Goal: Task Accomplishment & Management: Manage account settings

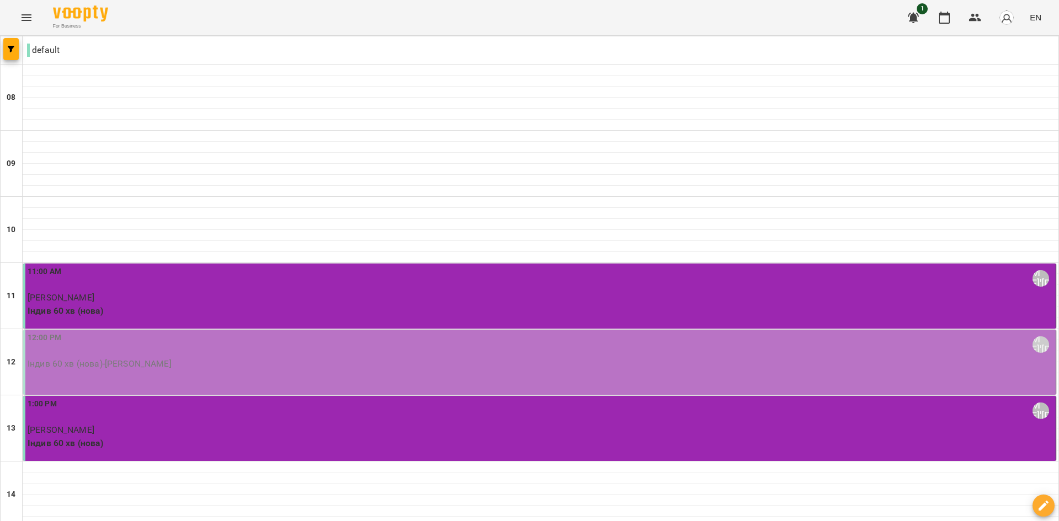
type input "**********"
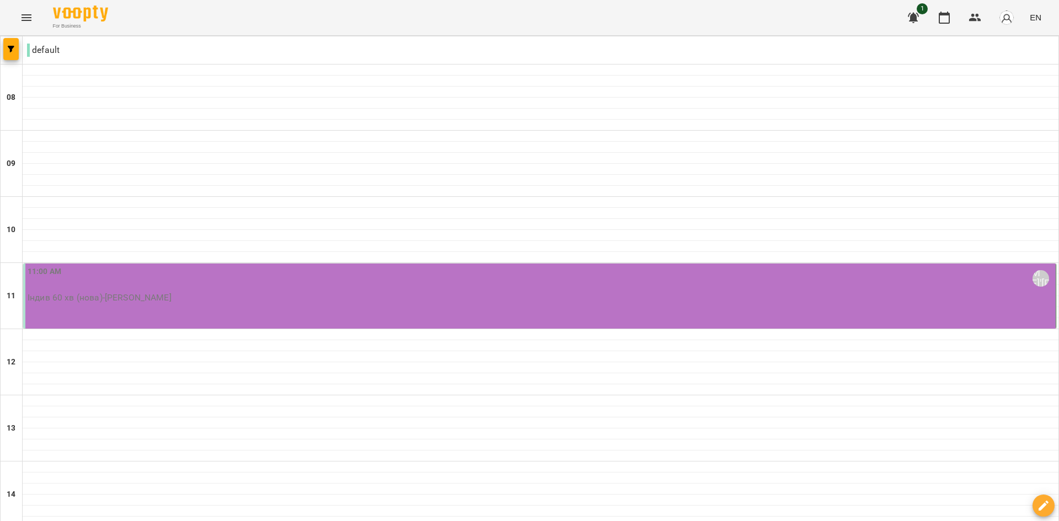
scroll to position [55, 0]
click at [78, 266] on div "11:00 AM [PERSON_NAME]'[PERSON_NAME]" at bounding box center [541, 278] width 1026 height 25
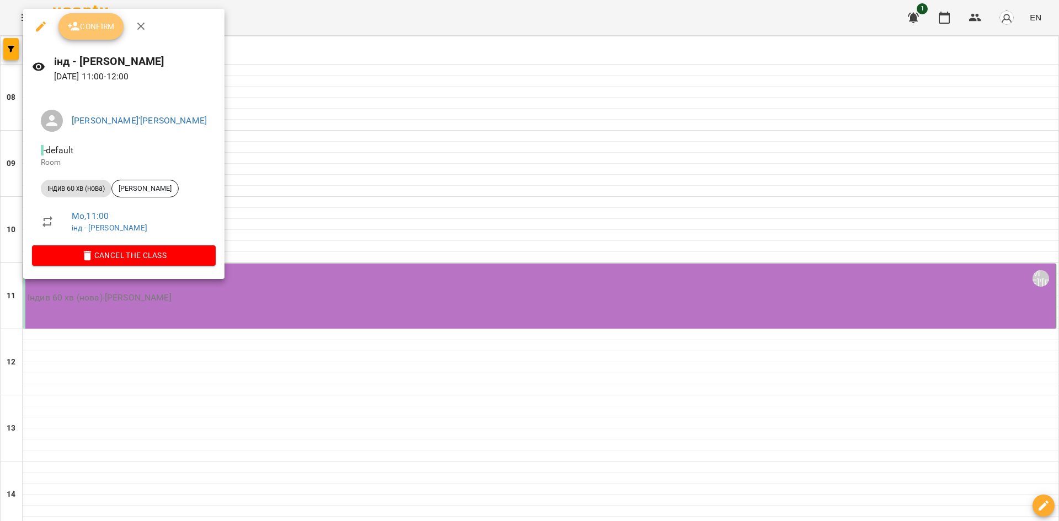
click at [93, 14] on button "Confirm" at bounding box center [90, 26] width 65 height 26
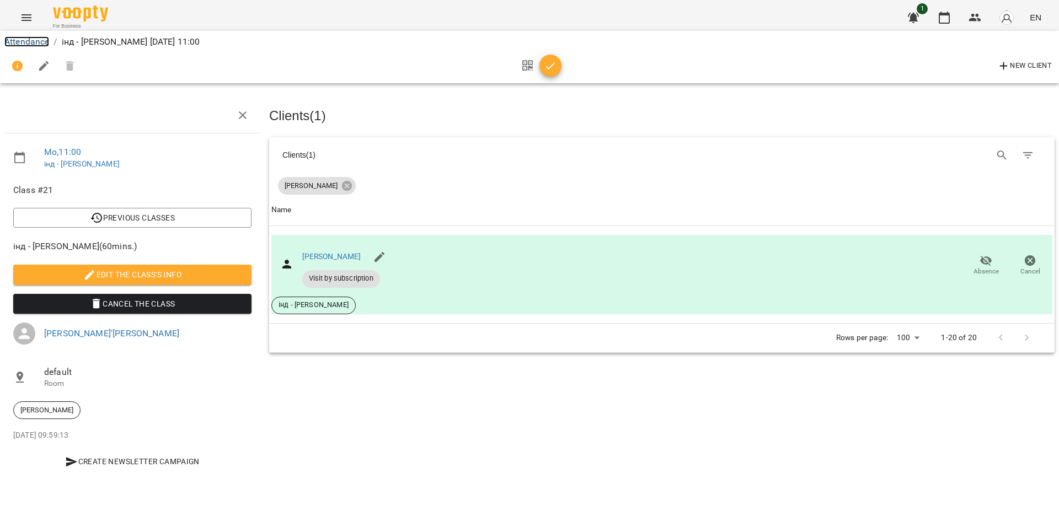
click at [25, 44] on link "Attendance" at bounding box center [26, 41] width 45 height 10
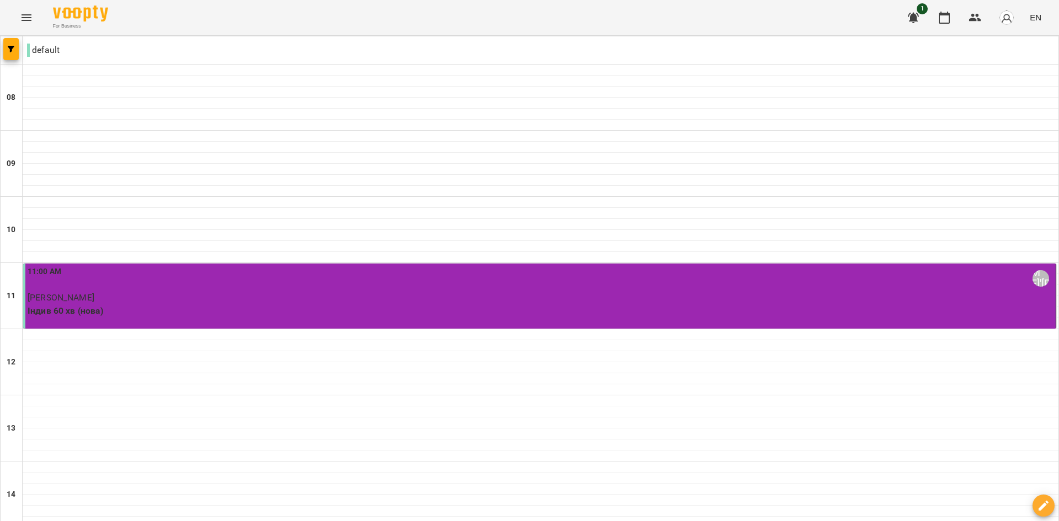
scroll to position [386, 0]
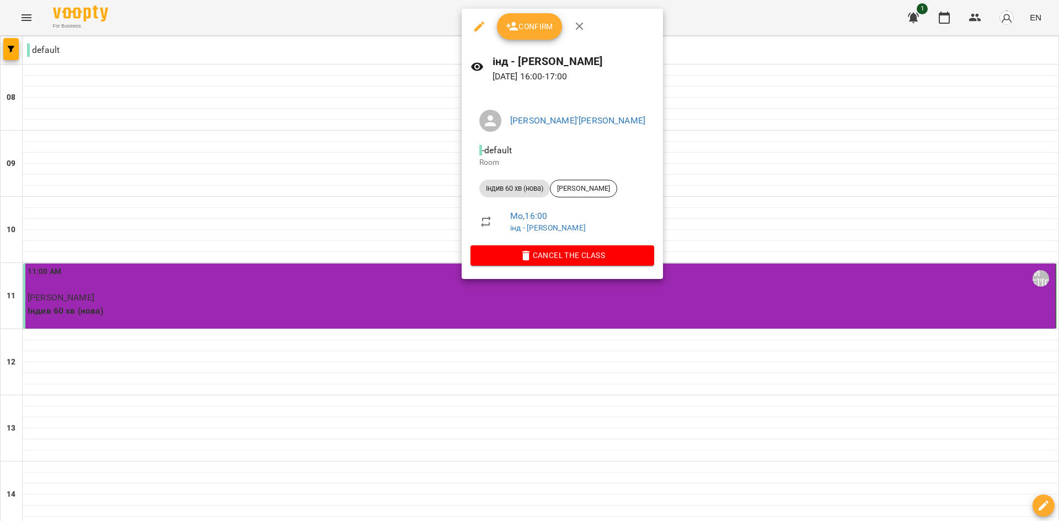
click at [532, 33] on span "Confirm" at bounding box center [529, 26] width 47 height 13
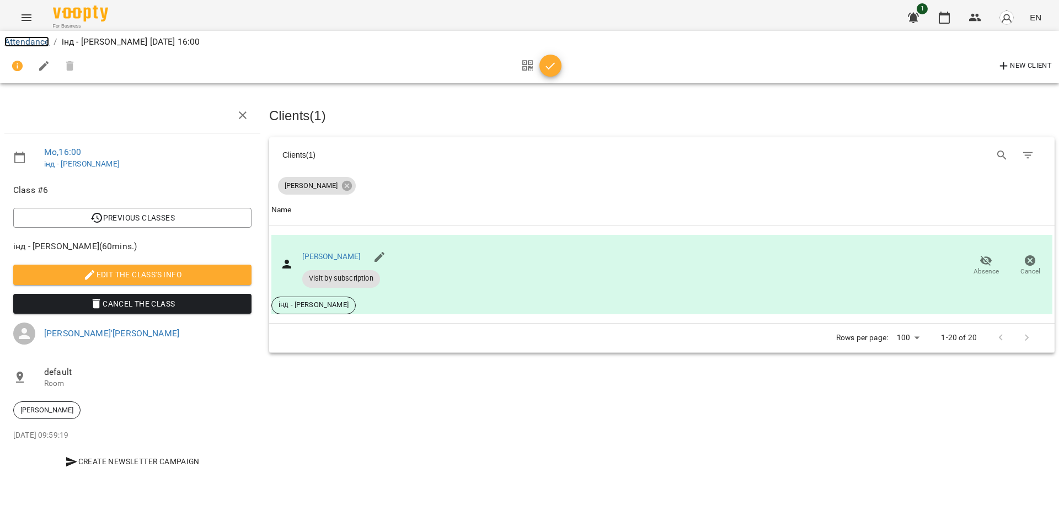
click at [41, 41] on link "Attendance" at bounding box center [26, 41] width 45 height 10
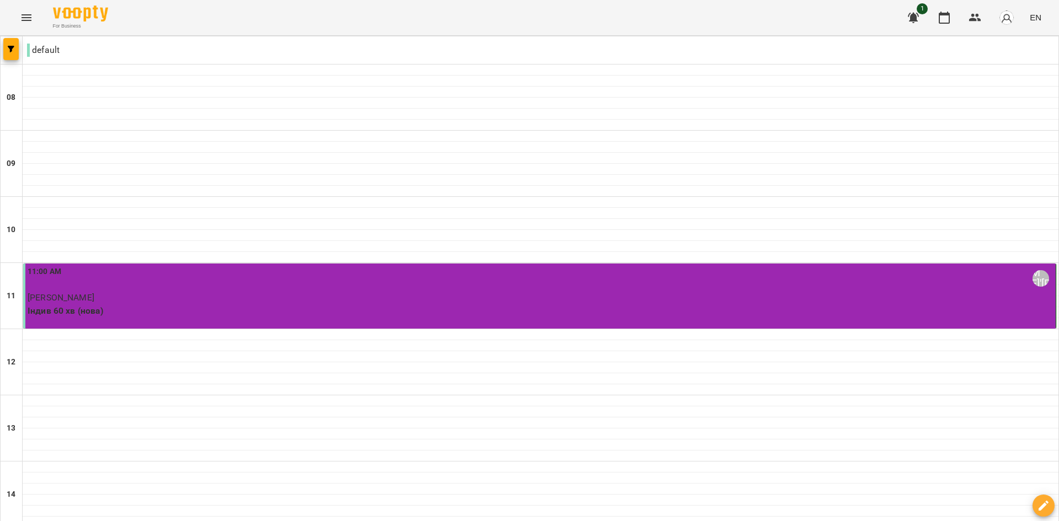
scroll to position [441, 0]
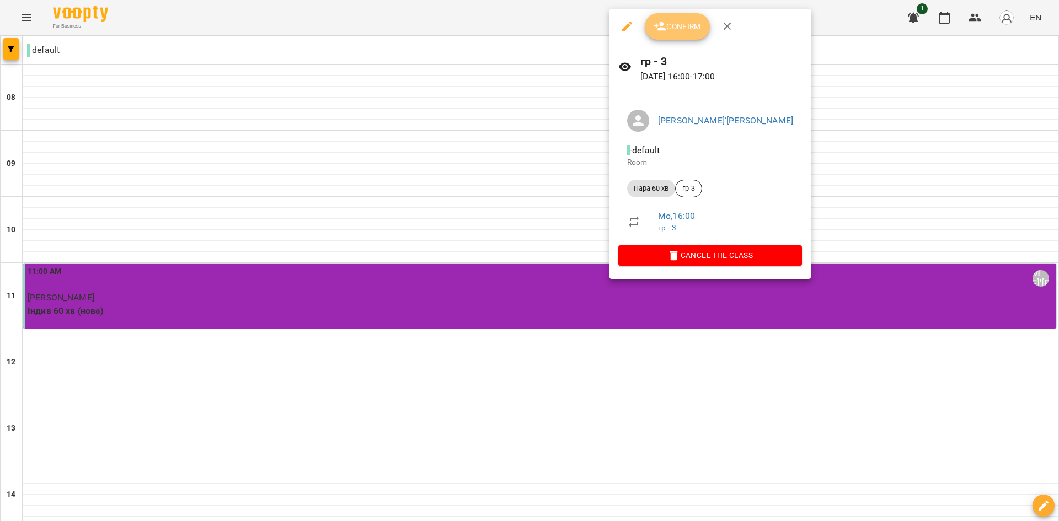
click at [669, 28] on span "Confirm" at bounding box center [677, 26] width 47 height 13
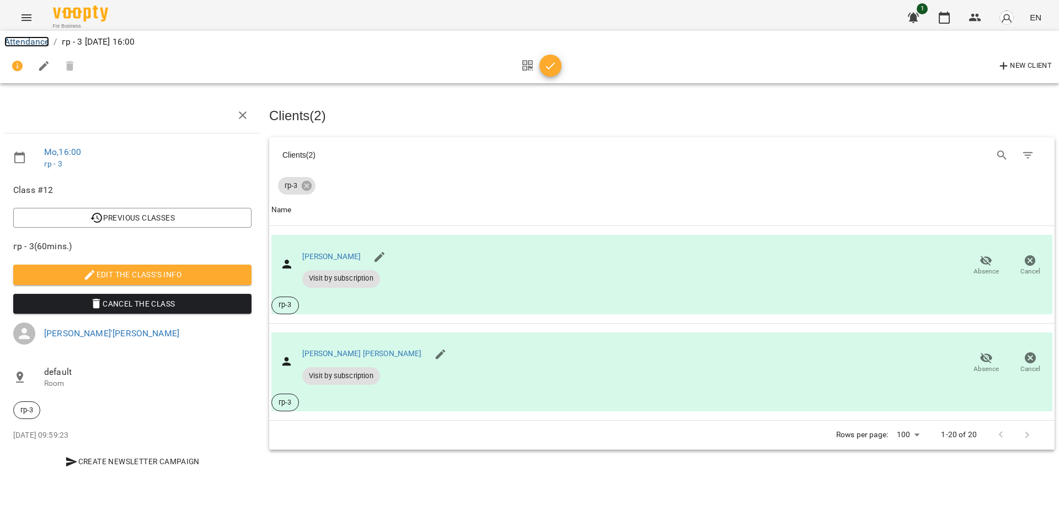
click at [25, 43] on link "Attendance" at bounding box center [26, 41] width 45 height 10
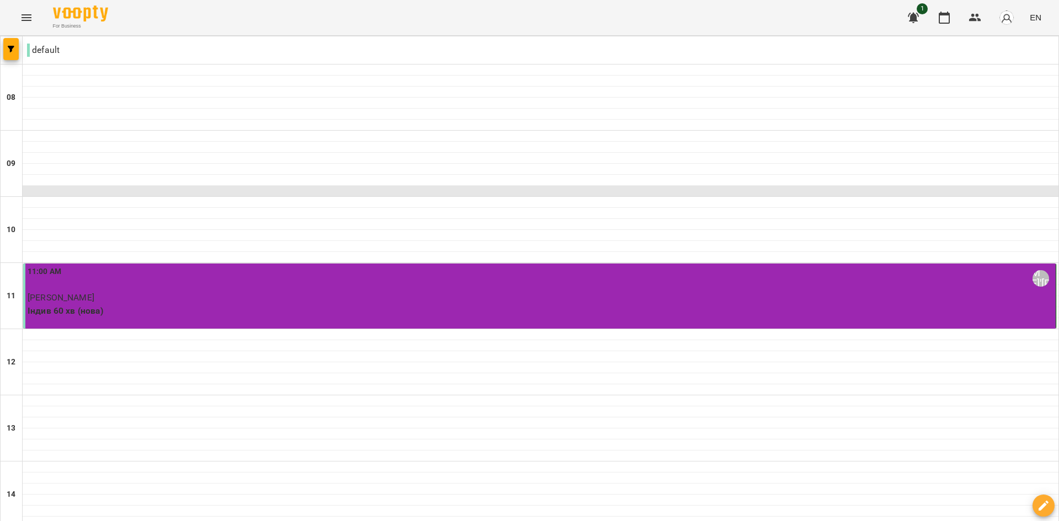
scroll to position [496, 0]
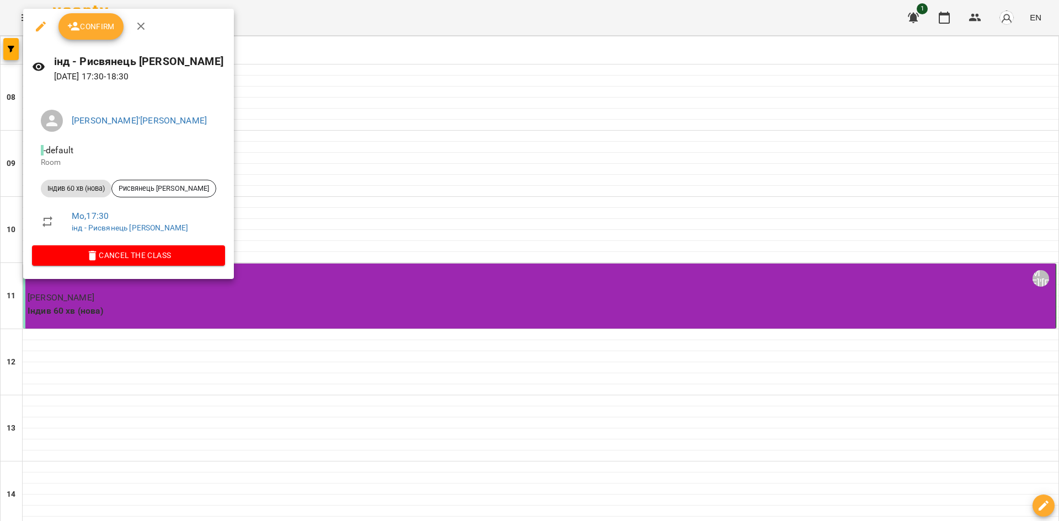
click at [94, 24] on span "Confirm" at bounding box center [90, 26] width 47 height 13
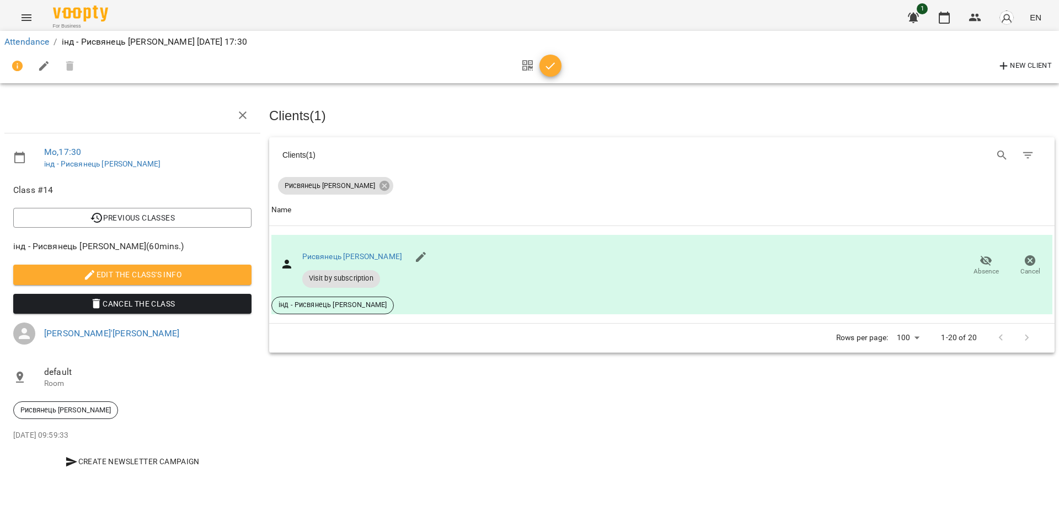
click at [28, 47] on li "Attendance" at bounding box center [26, 41] width 45 height 13
click at [38, 41] on link "Attendance" at bounding box center [26, 41] width 45 height 10
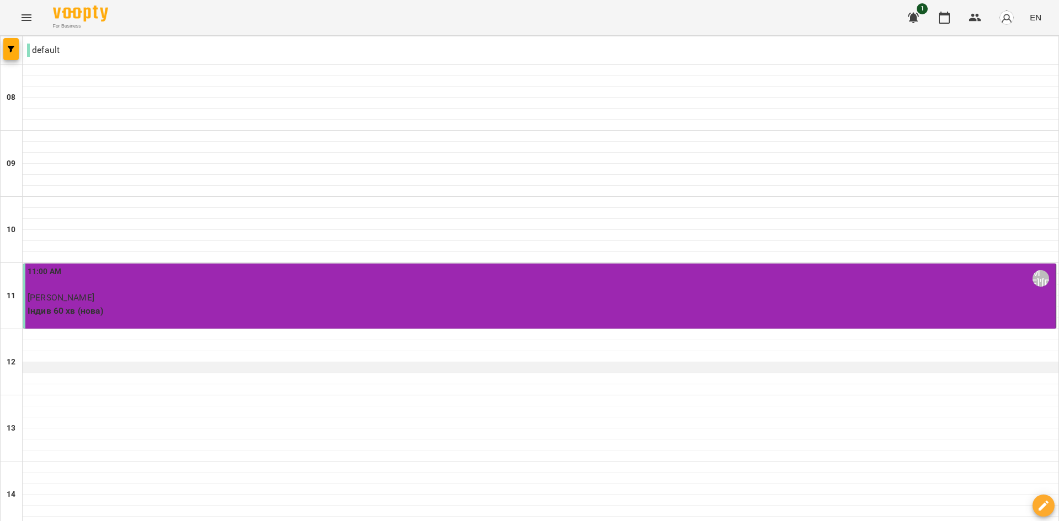
scroll to position [157, 0]
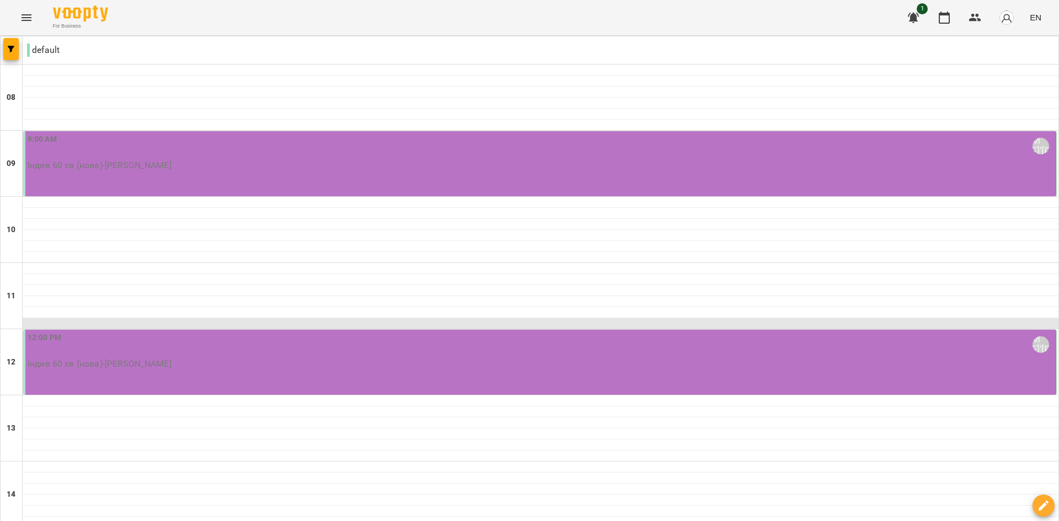
scroll to position [110, 0]
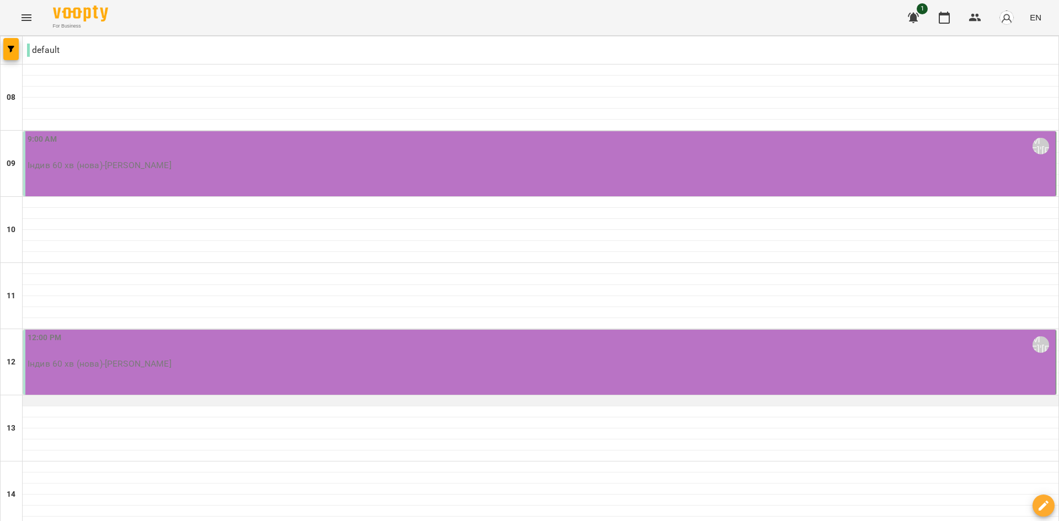
click at [79, 396] on div at bounding box center [541, 401] width 1036 height 11
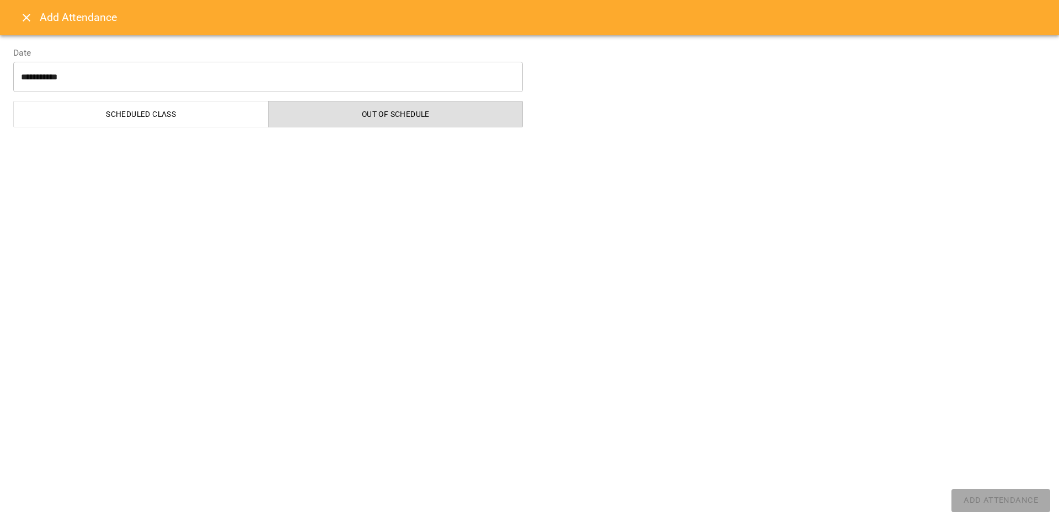
select select "**********"
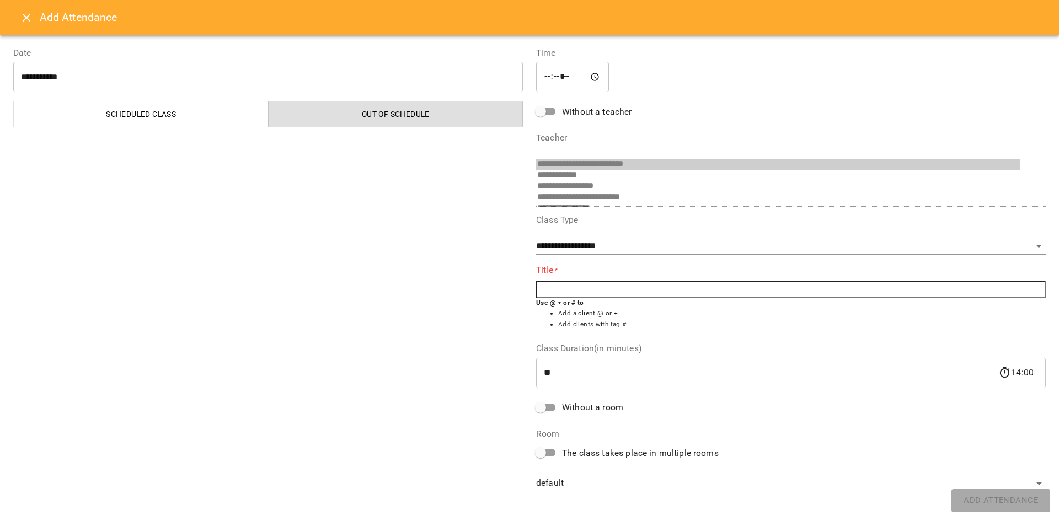
click at [658, 288] on input "text" at bounding box center [791, 290] width 510 height 18
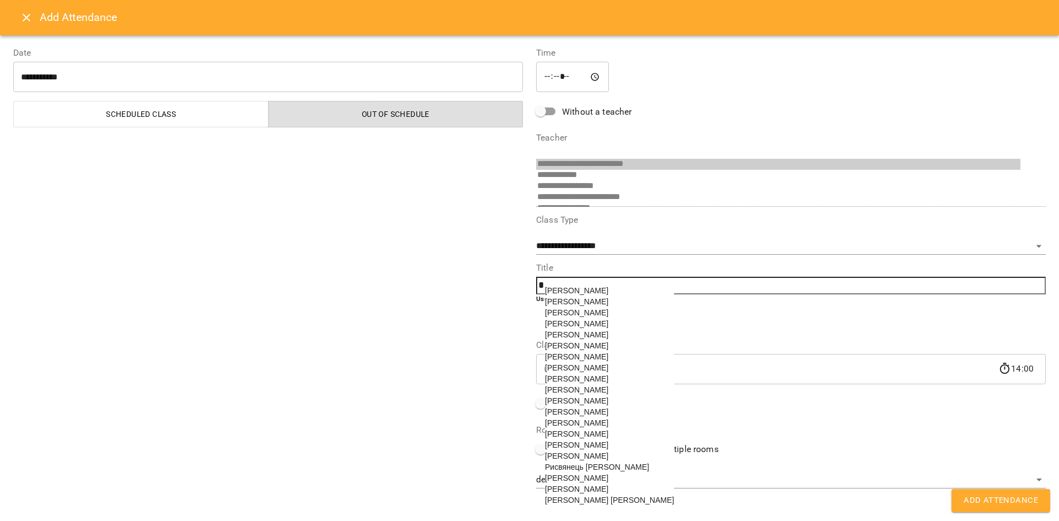
click at [574, 383] on span "[PERSON_NAME]" at bounding box center [576, 379] width 63 height 9
type input "**********"
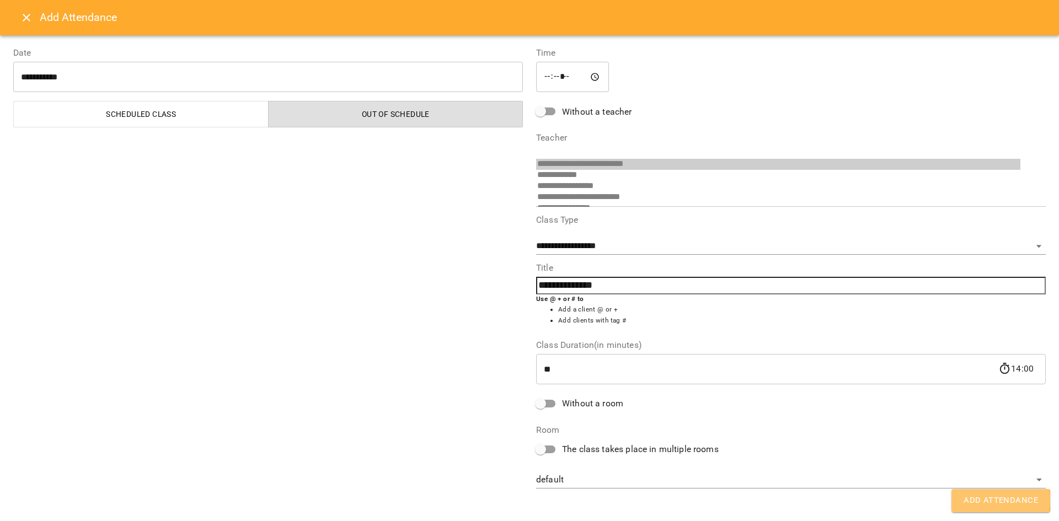
click at [990, 500] on span "Add Attendance" at bounding box center [1001, 501] width 74 height 14
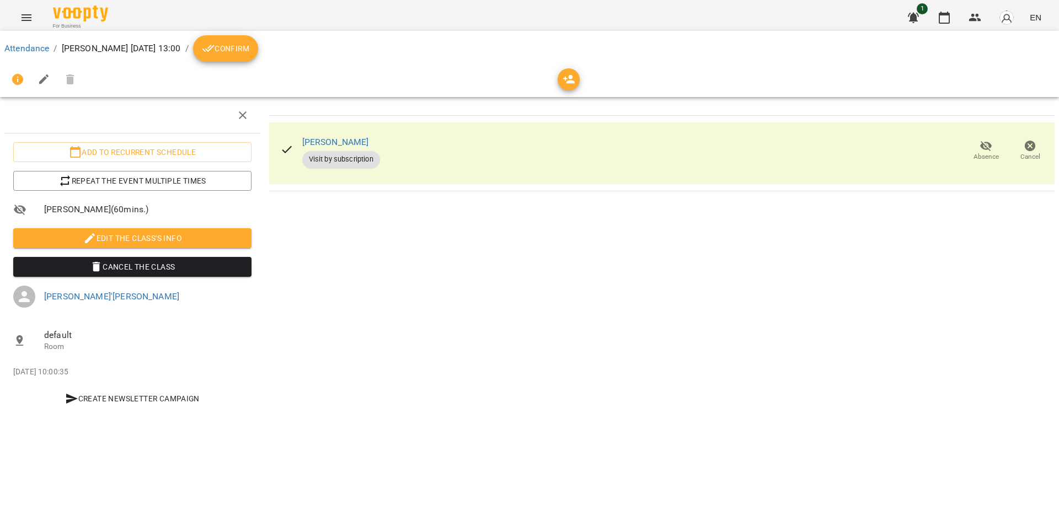
click at [249, 51] on span "Confirm" at bounding box center [225, 48] width 47 height 13
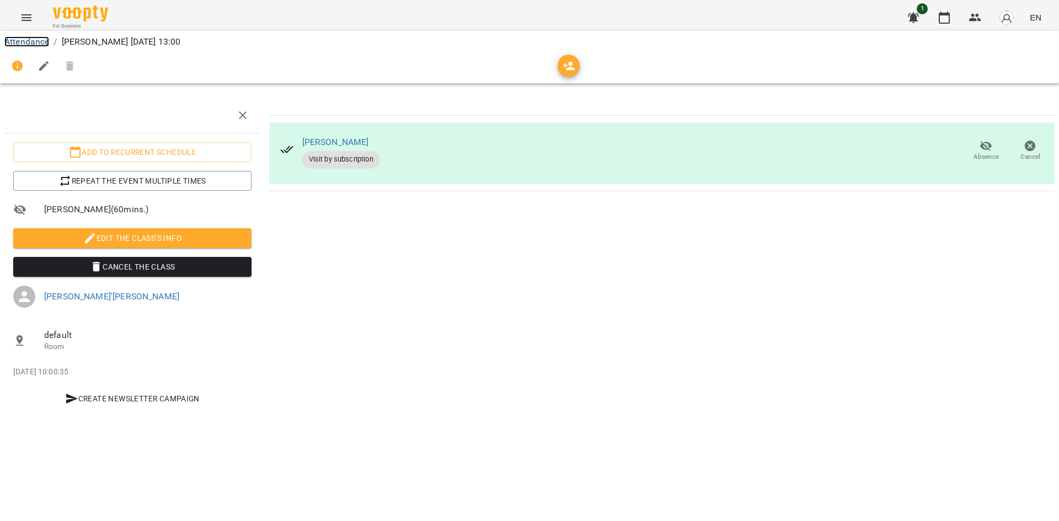
click at [40, 42] on link "Attendance" at bounding box center [26, 41] width 45 height 10
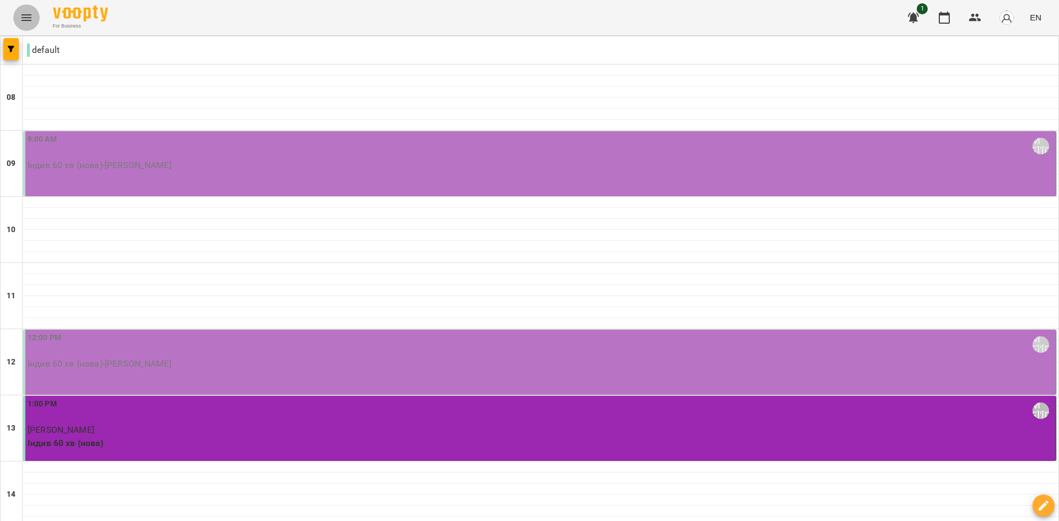
click at [33, 14] on button "Menu" at bounding box center [26, 17] width 26 height 26
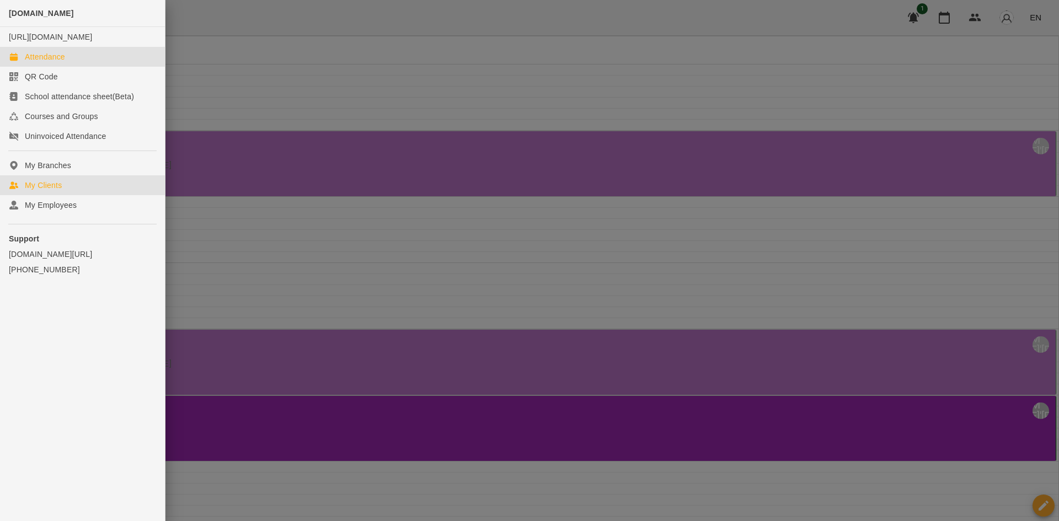
click at [63, 195] on link "My Clients" at bounding box center [82, 185] width 165 height 20
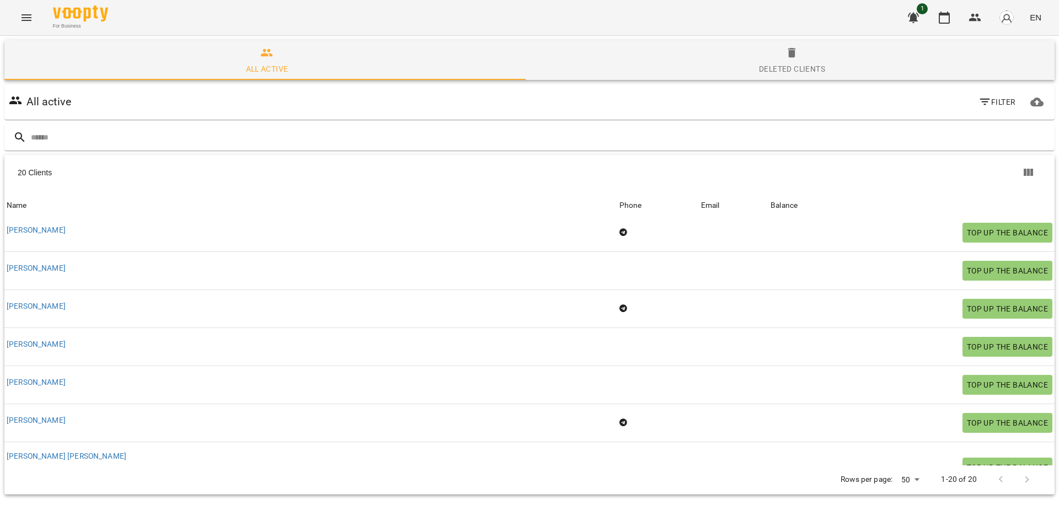
scroll to position [110, 0]
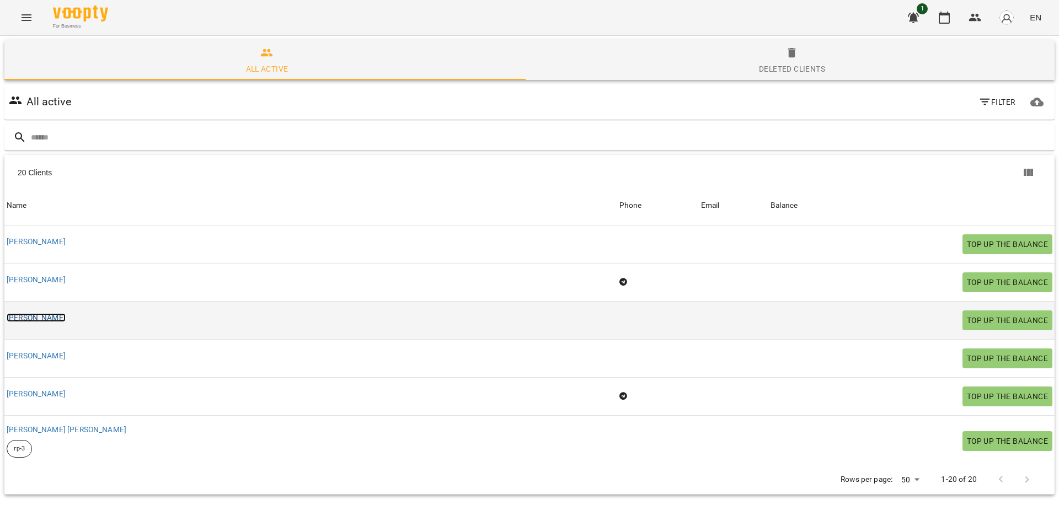
click at [48, 316] on link "[PERSON_NAME]" at bounding box center [36, 317] width 59 height 9
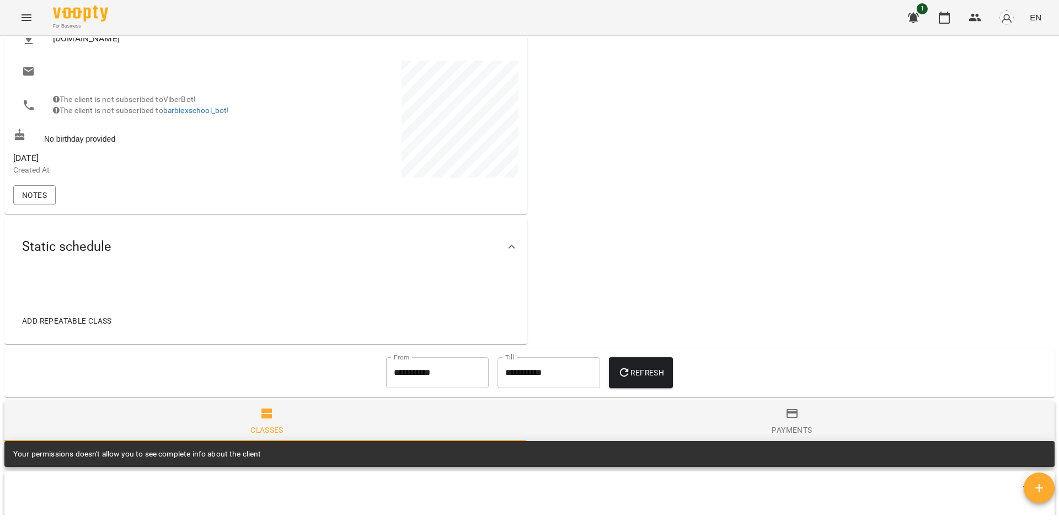
scroll to position [165, 0]
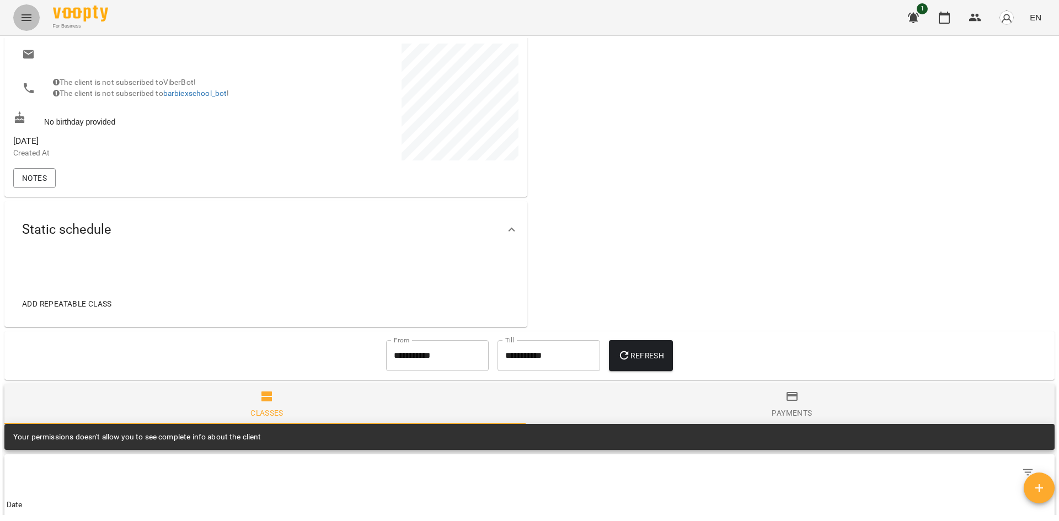
click at [20, 17] on icon "Menu" at bounding box center [26, 17] width 13 height 13
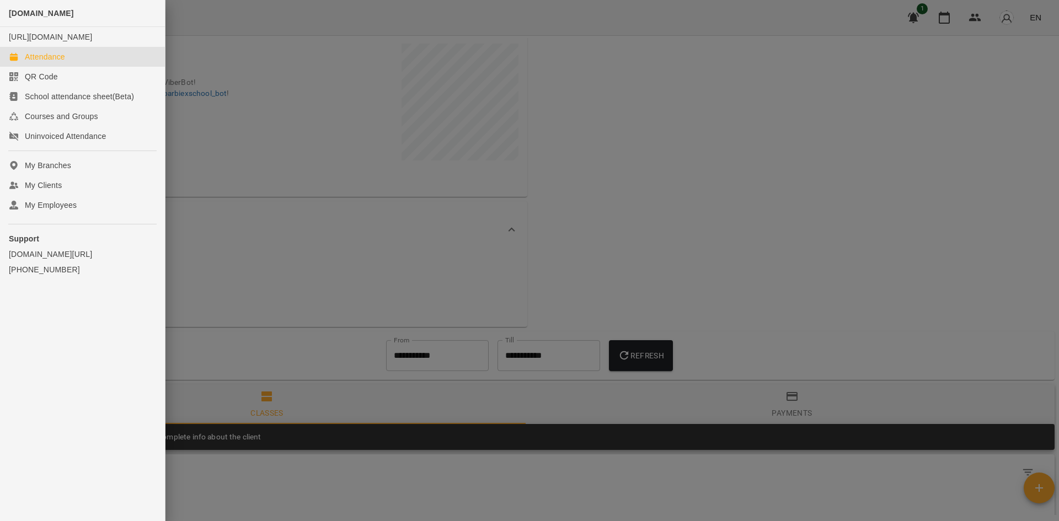
click at [73, 67] on link "Attendance" at bounding box center [82, 57] width 165 height 20
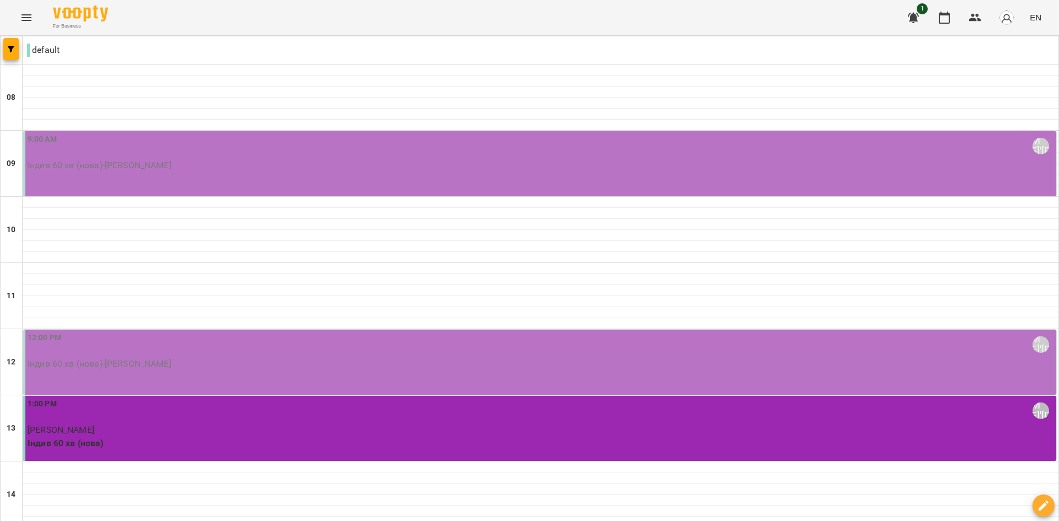
scroll to position [543, 0]
type input "**********"
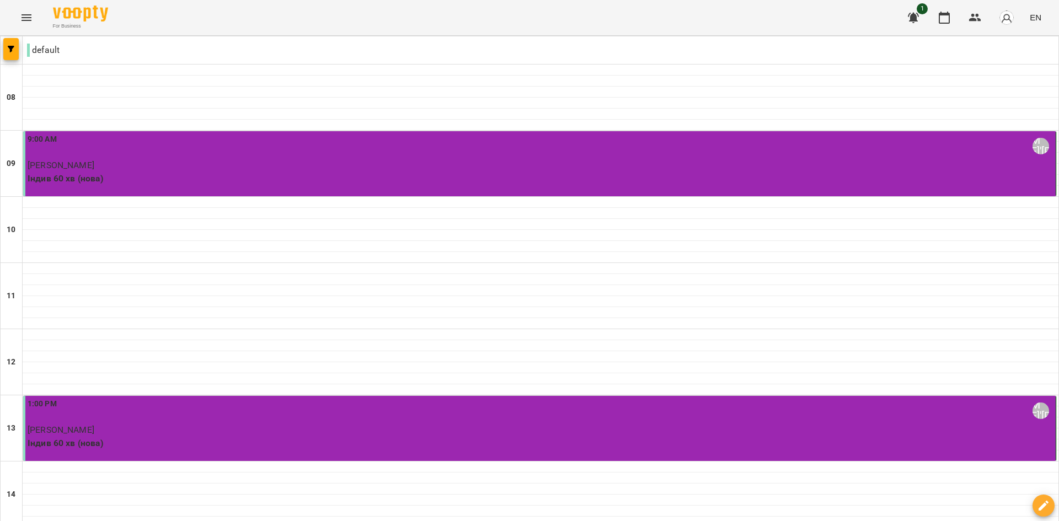
scroll to position [276, 0]
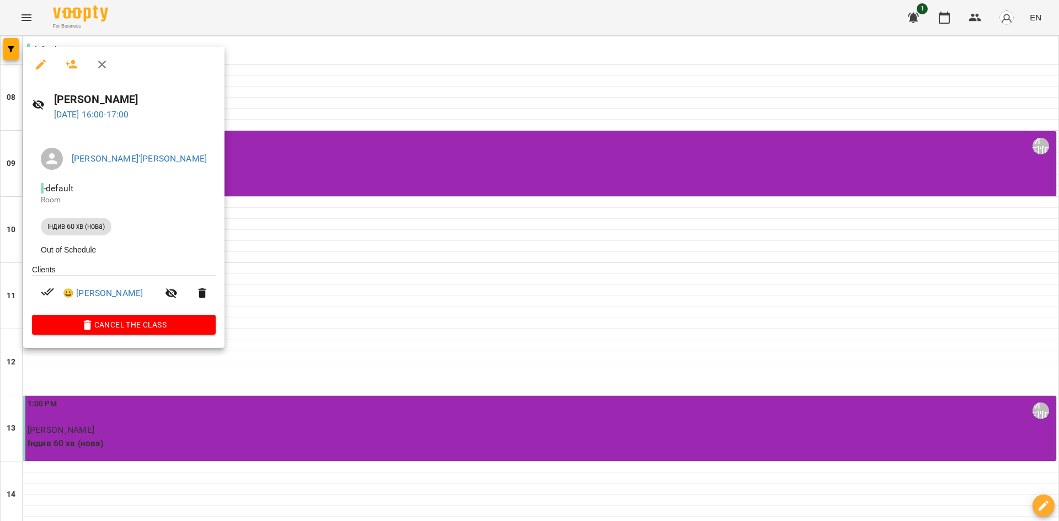
click at [322, 275] on div at bounding box center [529, 260] width 1059 height 521
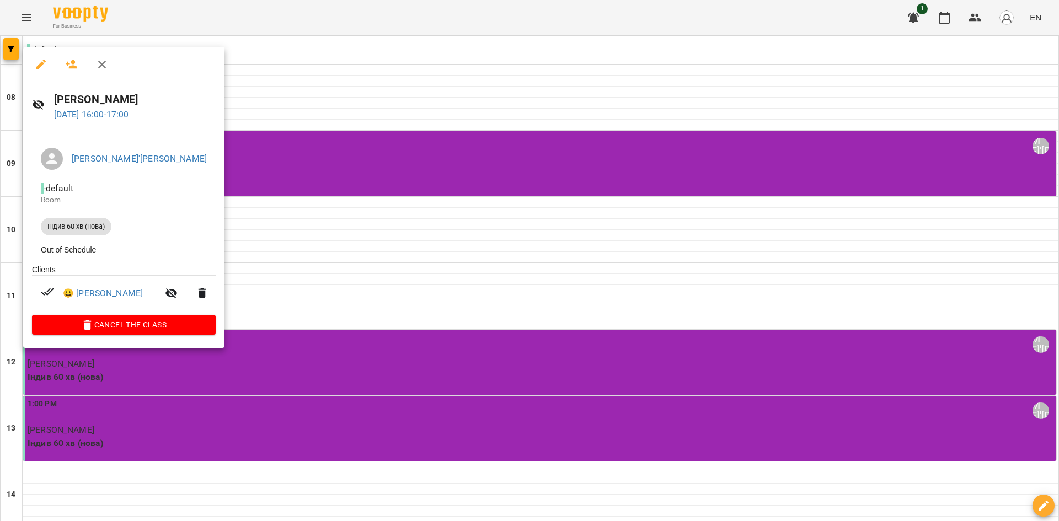
click at [346, 268] on div at bounding box center [529, 260] width 1059 height 521
